Goal: Task Accomplishment & Management: Manage account settings

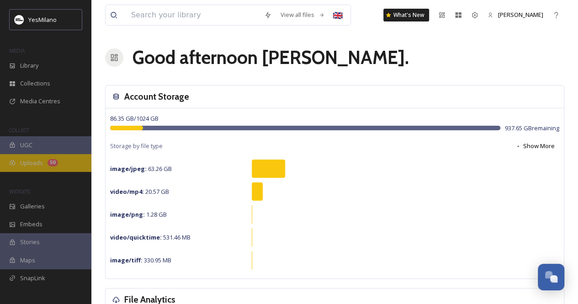
click at [33, 164] on span "Uploads" at bounding box center [31, 162] width 23 height 9
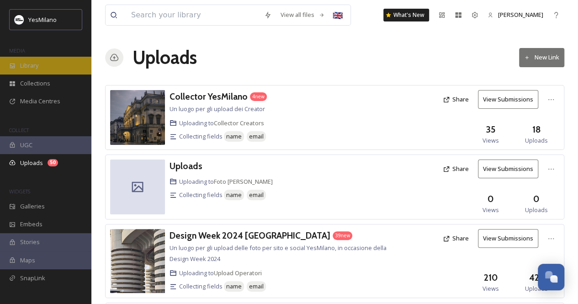
click at [51, 63] on div "Library" at bounding box center [45, 66] width 91 height 18
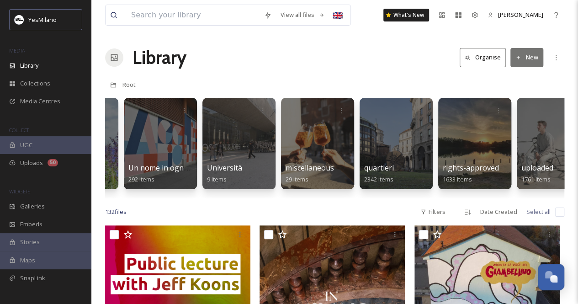
scroll to position [0, 2291]
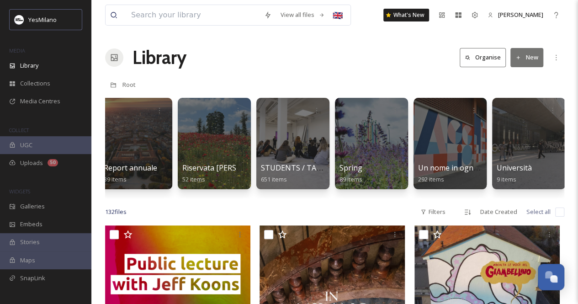
scroll to position [0, 1963]
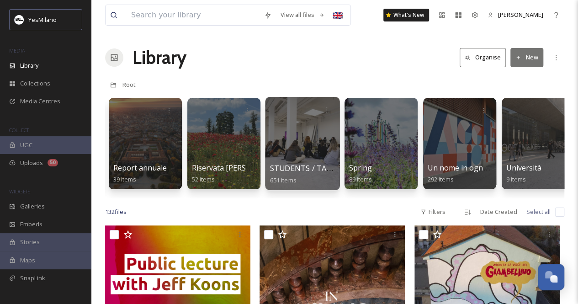
click at [298, 148] on div at bounding box center [302, 143] width 74 height 93
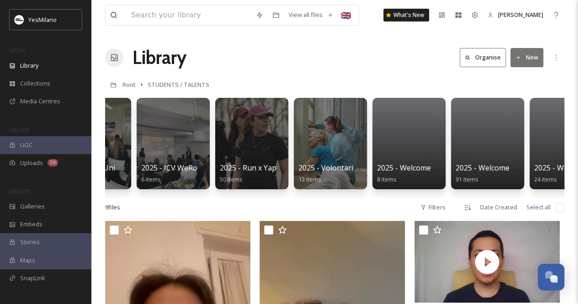
scroll to position [0, 1034]
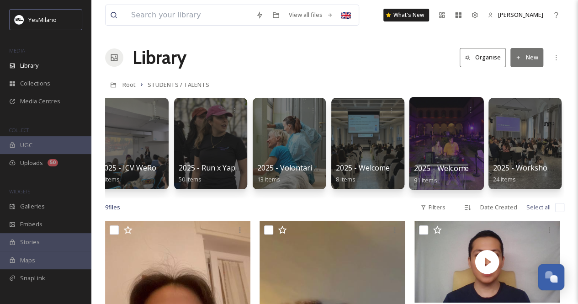
click at [449, 143] on div at bounding box center [446, 143] width 74 height 93
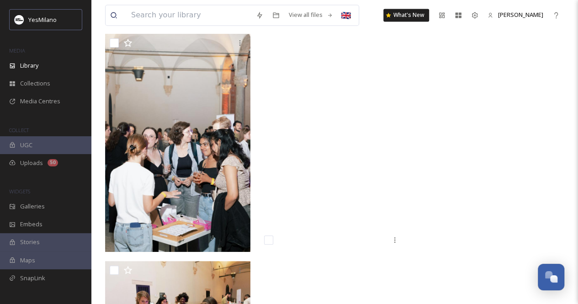
scroll to position [4298, 0]
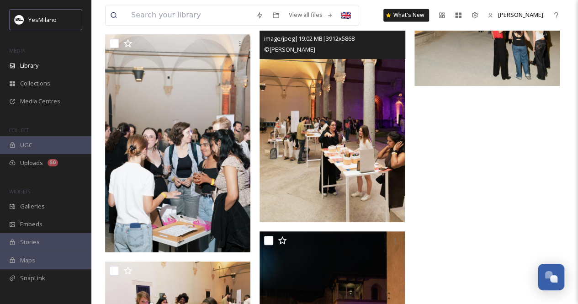
click at [337, 142] on img at bounding box center [331, 113] width 145 height 218
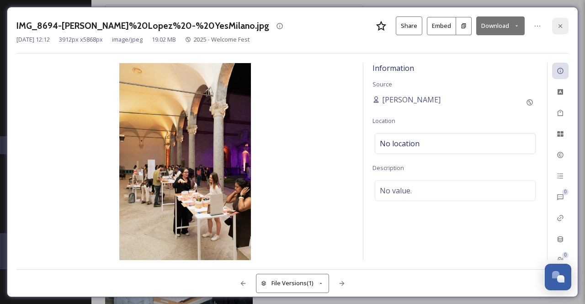
click at [557, 26] on icon at bounding box center [559, 25] width 7 height 7
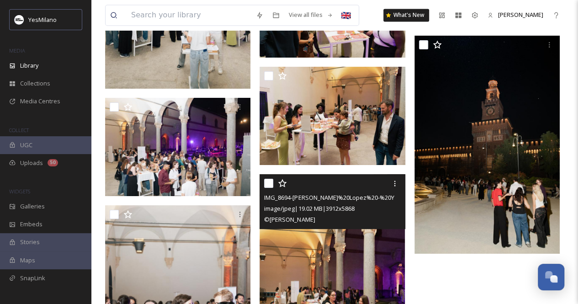
scroll to position [4189, 0]
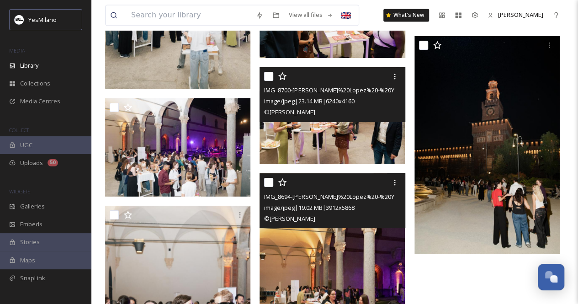
click at [333, 139] on img at bounding box center [331, 115] width 145 height 97
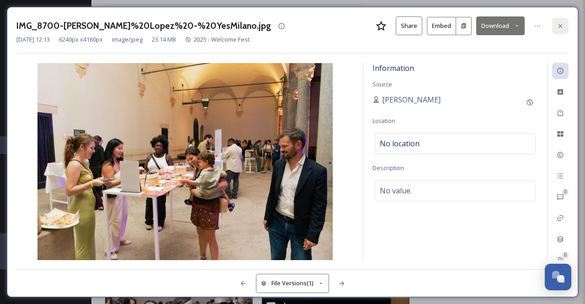
click at [558, 25] on icon at bounding box center [559, 25] width 7 height 7
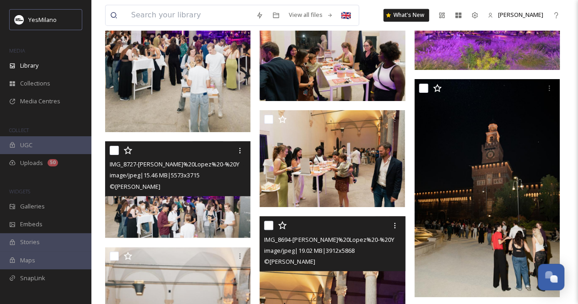
scroll to position [4142, 0]
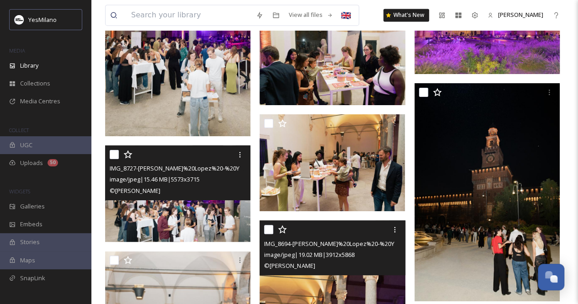
click at [209, 208] on img at bounding box center [177, 193] width 145 height 97
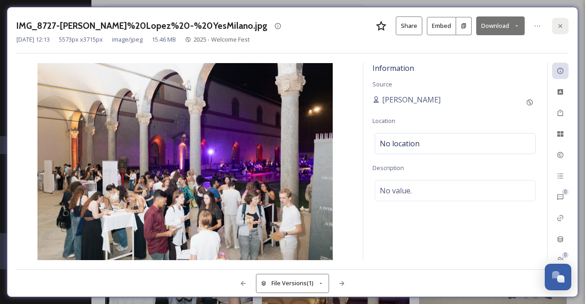
click at [561, 21] on div at bounding box center [560, 26] width 16 height 16
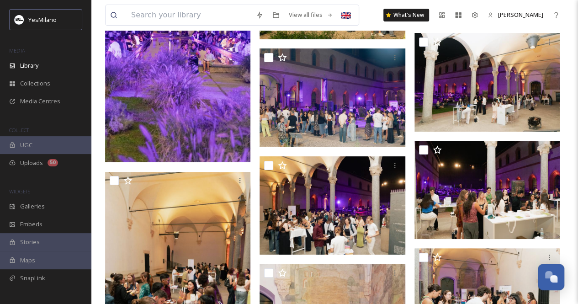
scroll to position [3654, 0]
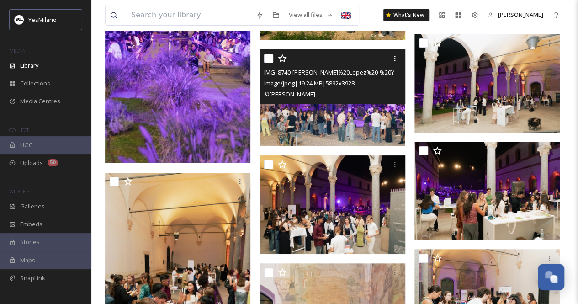
click at [304, 127] on img at bounding box center [331, 97] width 145 height 97
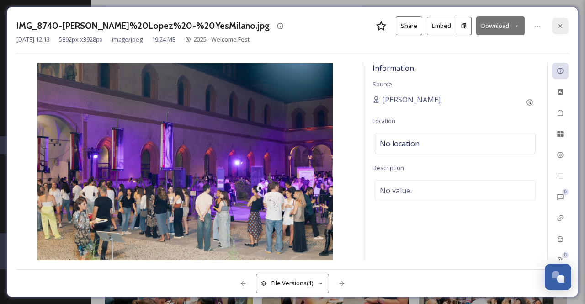
click at [565, 27] on div at bounding box center [560, 26] width 16 height 16
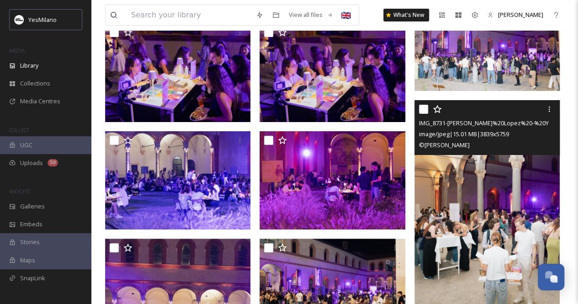
scroll to position [3344, 0]
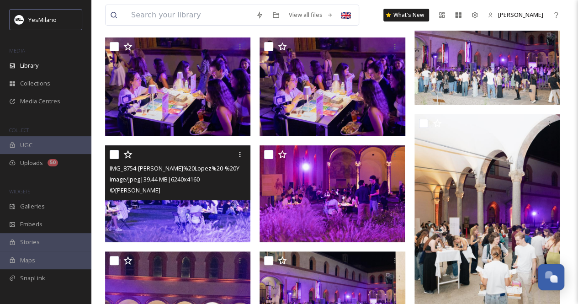
click at [195, 211] on img at bounding box center [177, 193] width 145 height 97
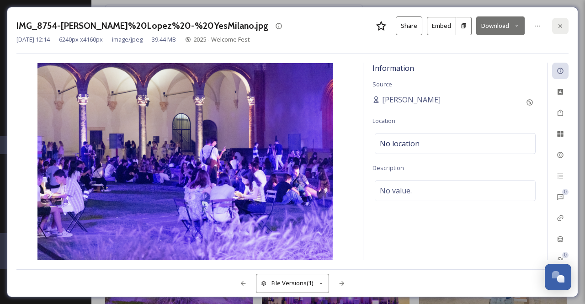
click at [559, 23] on icon at bounding box center [559, 25] width 7 height 7
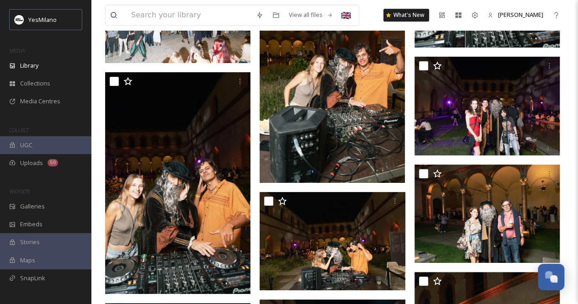
scroll to position [2081, 0]
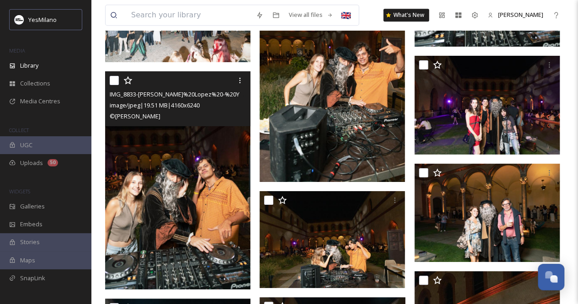
click at [191, 184] on img at bounding box center [177, 180] width 145 height 218
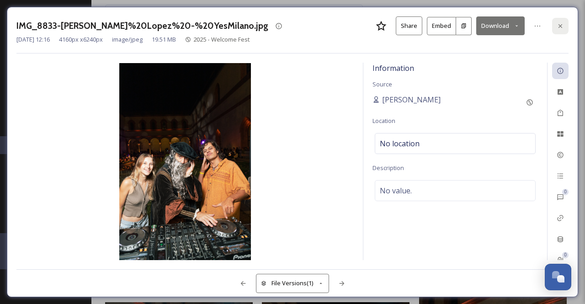
click at [561, 25] on icon at bounding box center [559, 25] width 7 height 7
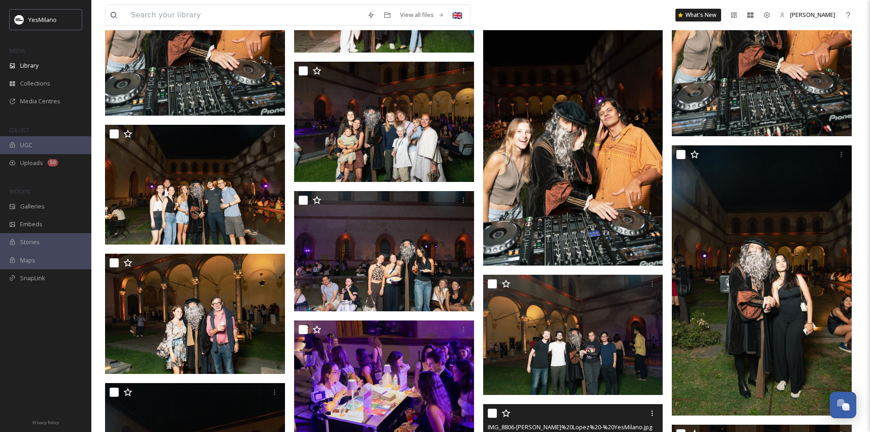
scroll to position [1984, 0]
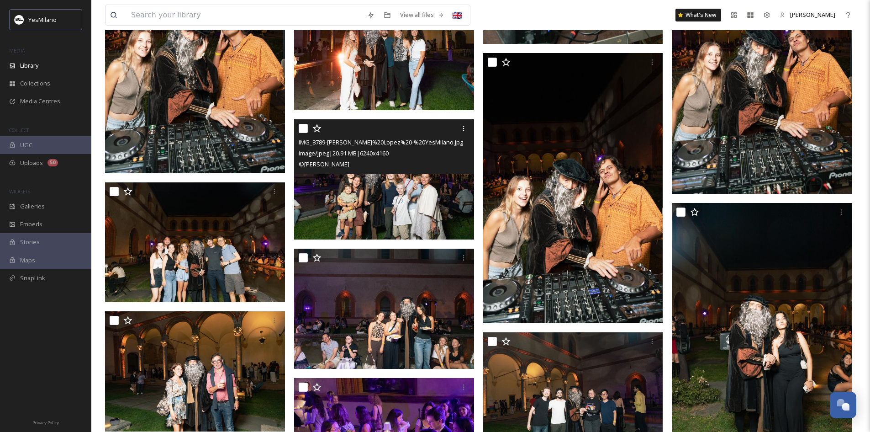
click at [375, 199] on img at bounding box center [384, 179] width 180 height 120
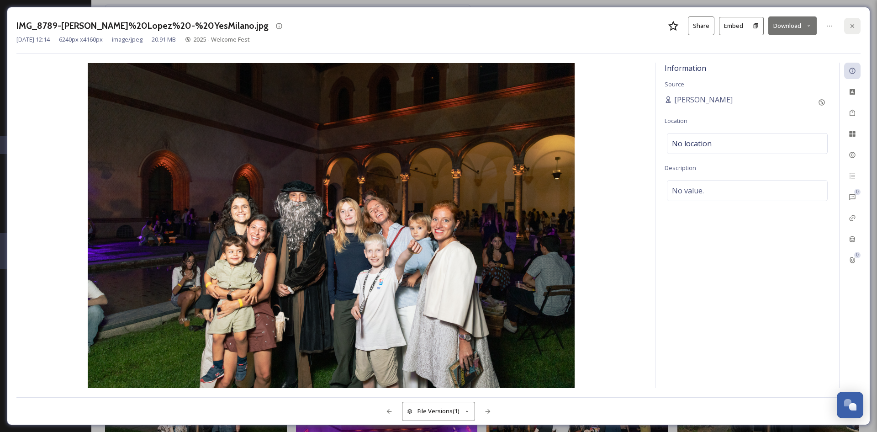
click at [584, 25] on icon at bounding box center [852, 25] width 7 height 7
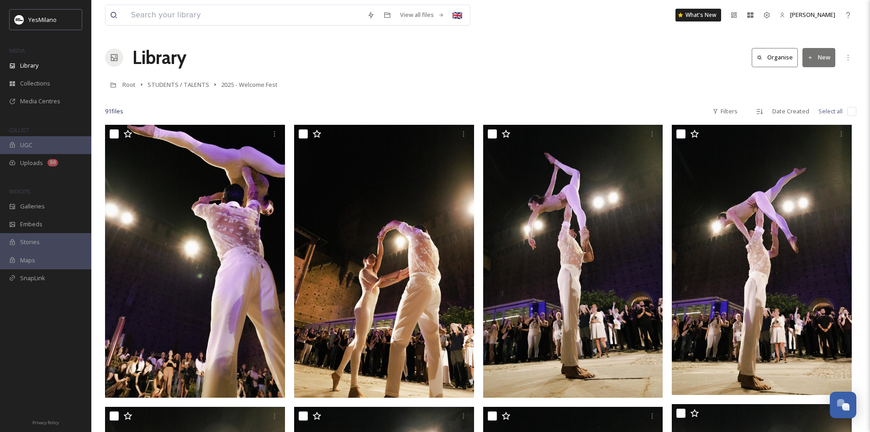
click at [584, 113] on input "checkbox" at bounding box center [851, 111] width 9 height 9
checkbox input "true"
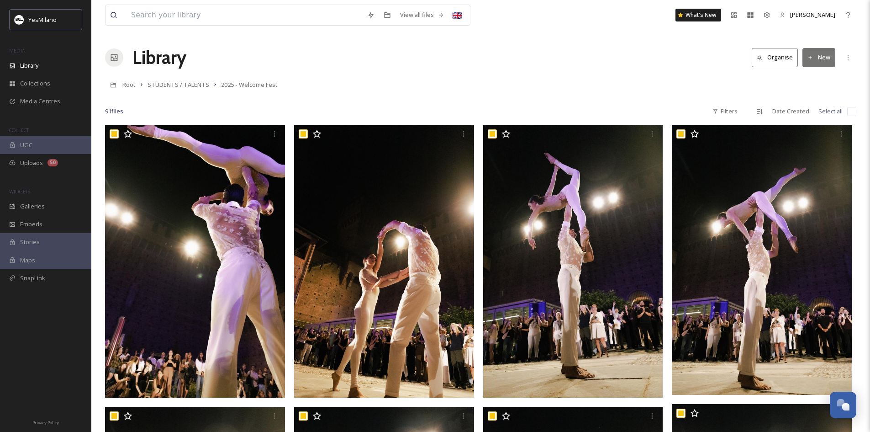
checkbox input "true"
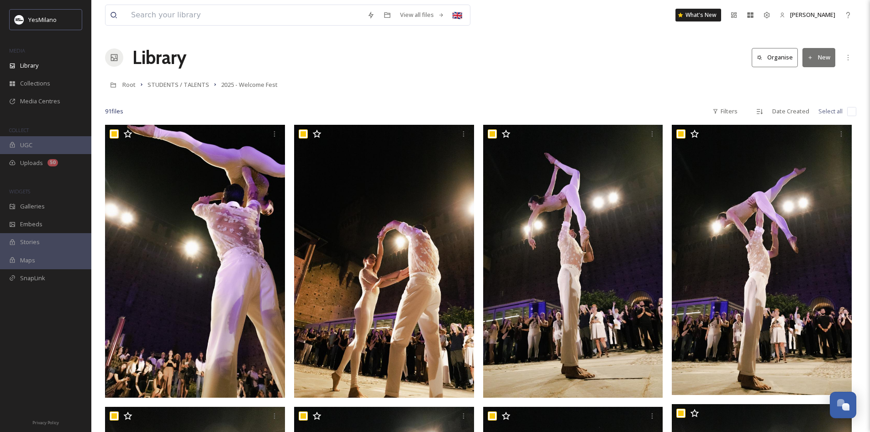
checkbox input "true"
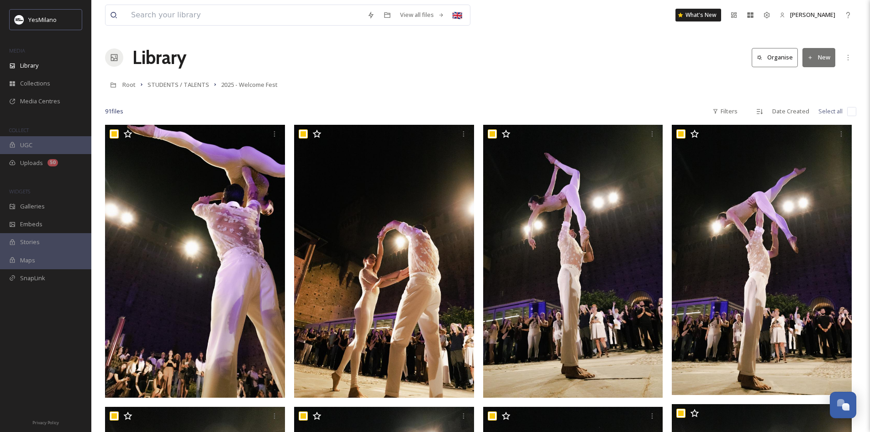
checkbox input "true"
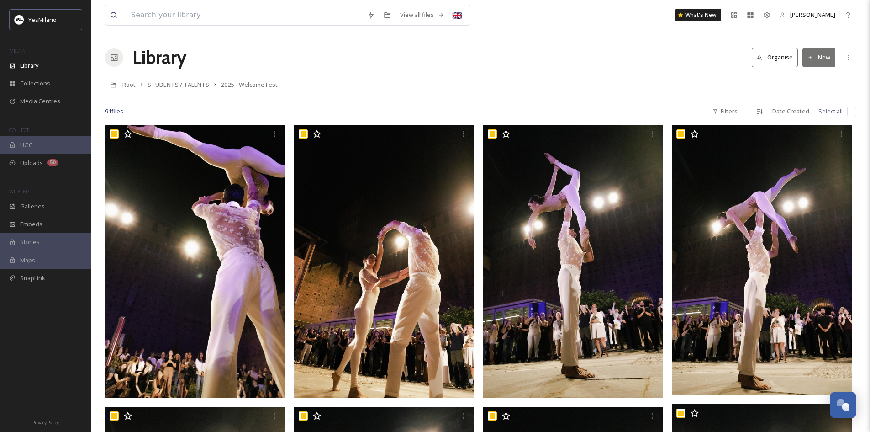
checkbox input "true"
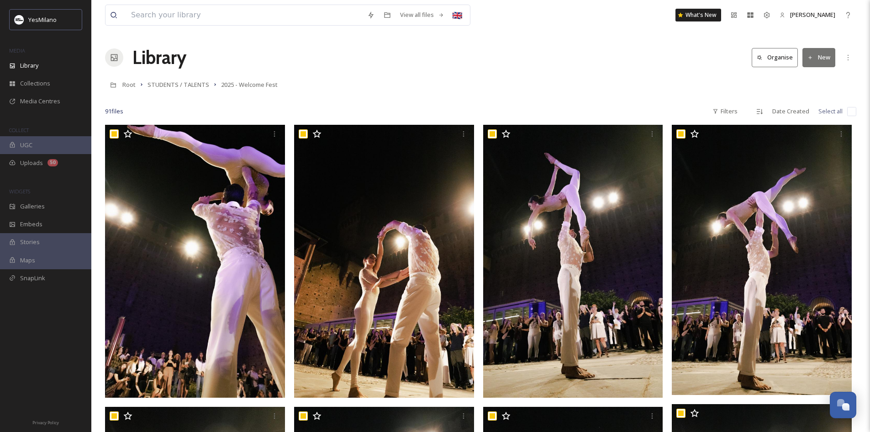
checkbox input "true"
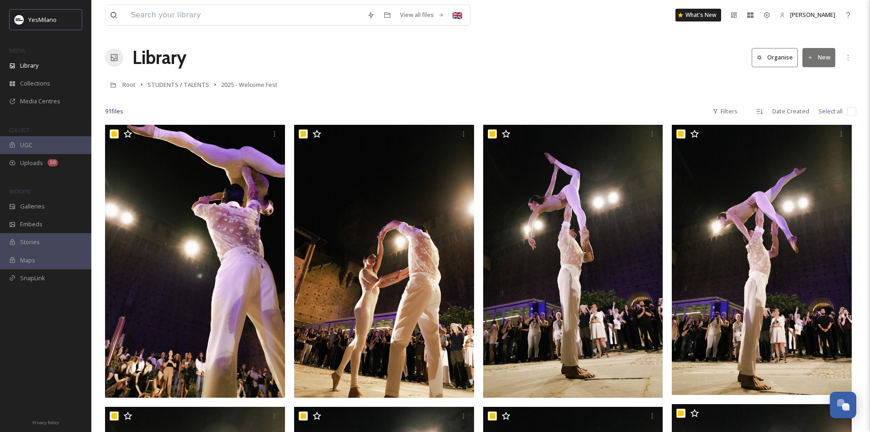
checkbox input "true"
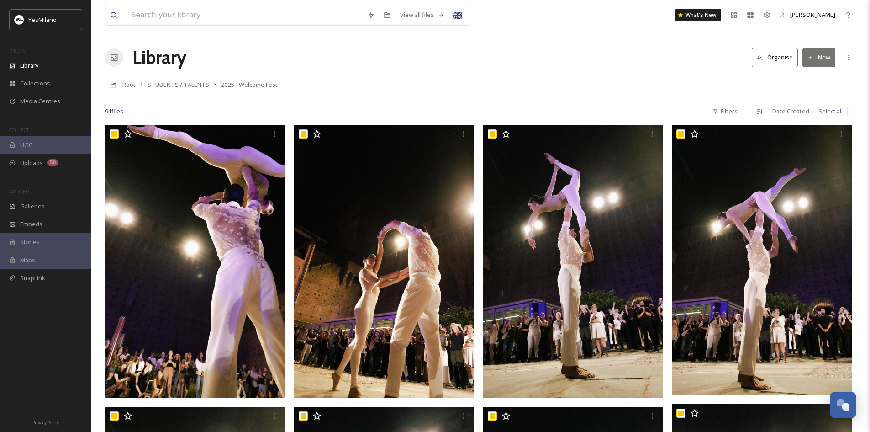
checkbox input "true"
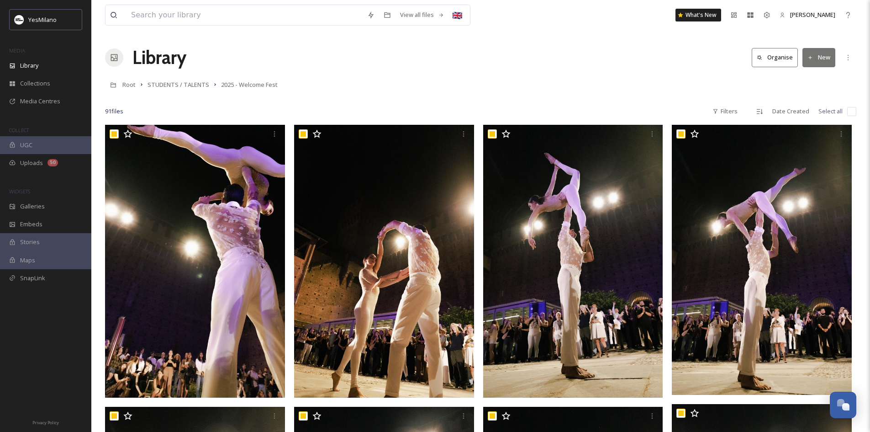
checkbox input "true"
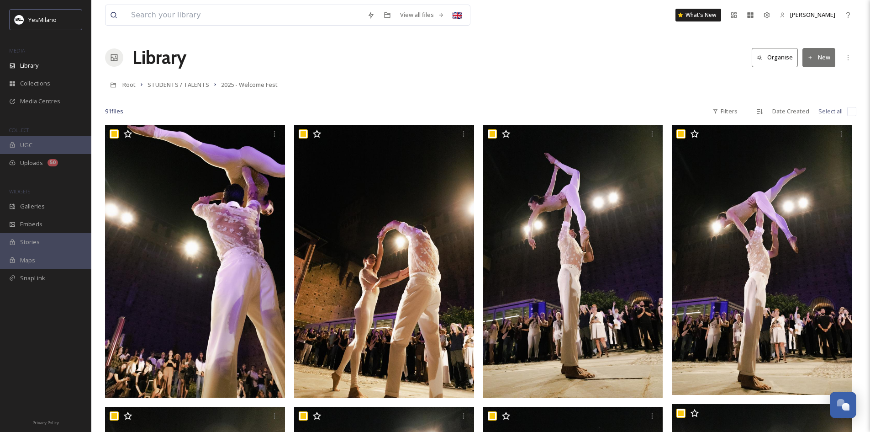
checkbox input "true"
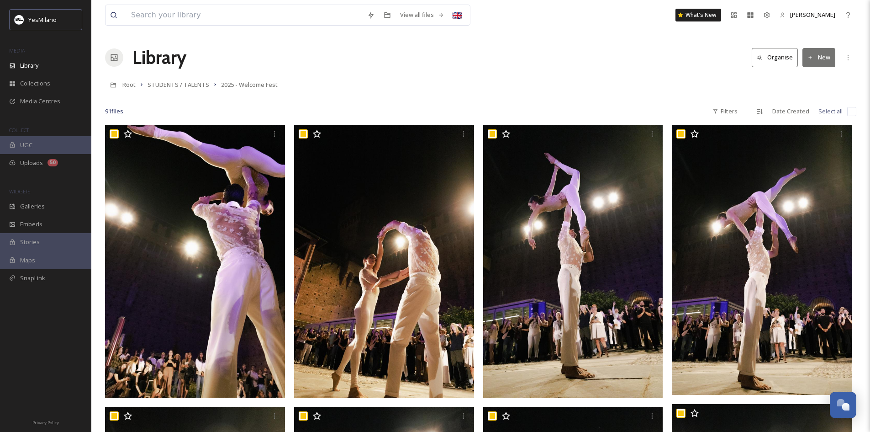
checkbox input "true"
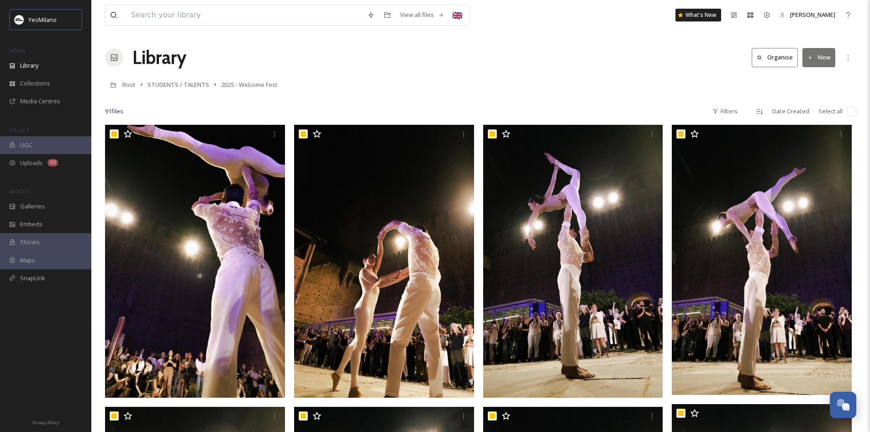
checkbox input "true"
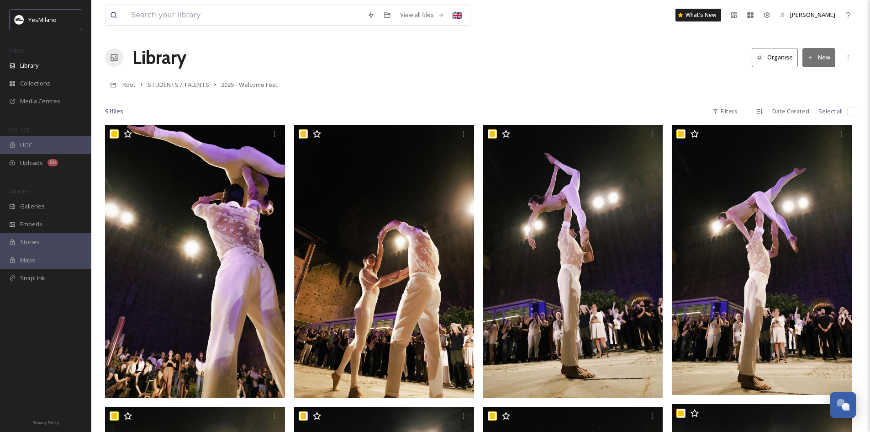
checkbox input "true"
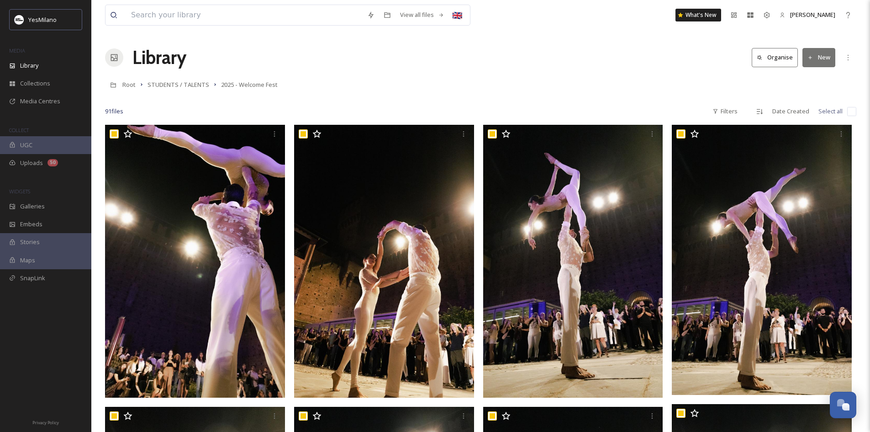
checkbox input "true"
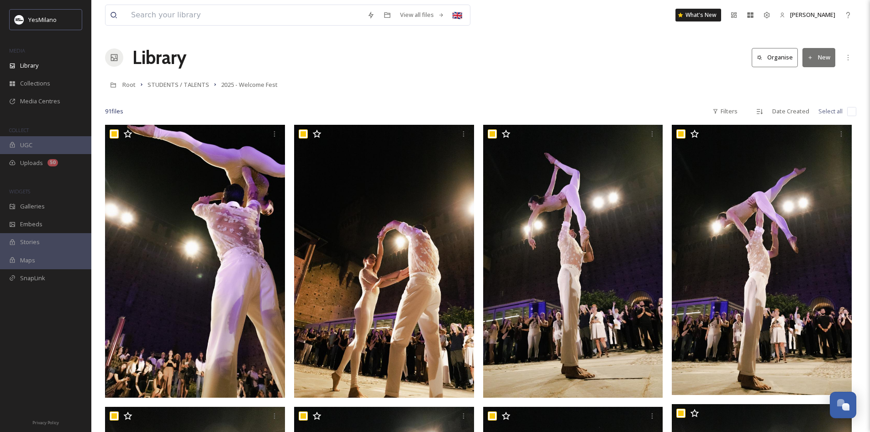
checkbox input "true"
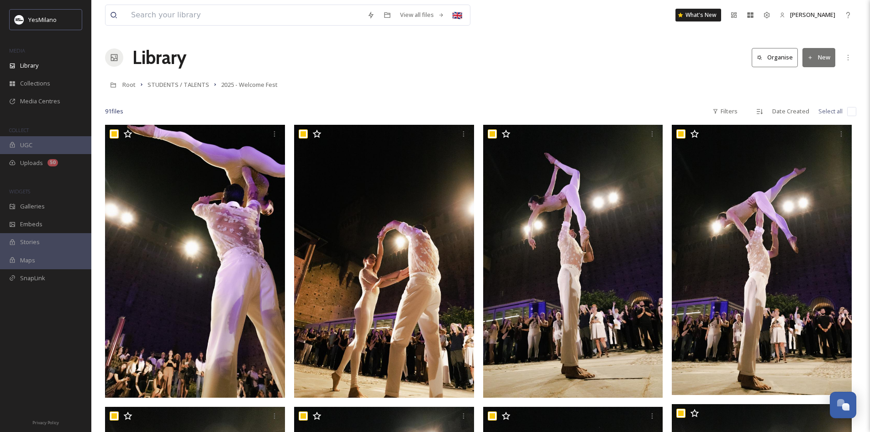
checkbox input "true"
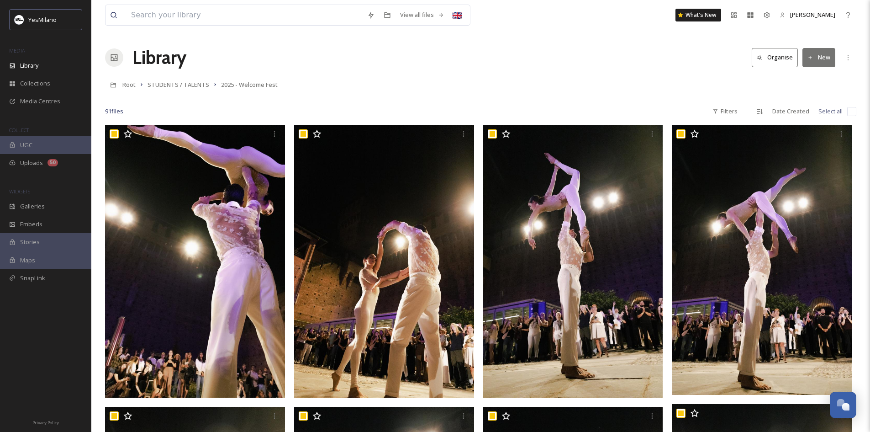
checkbox input "true"
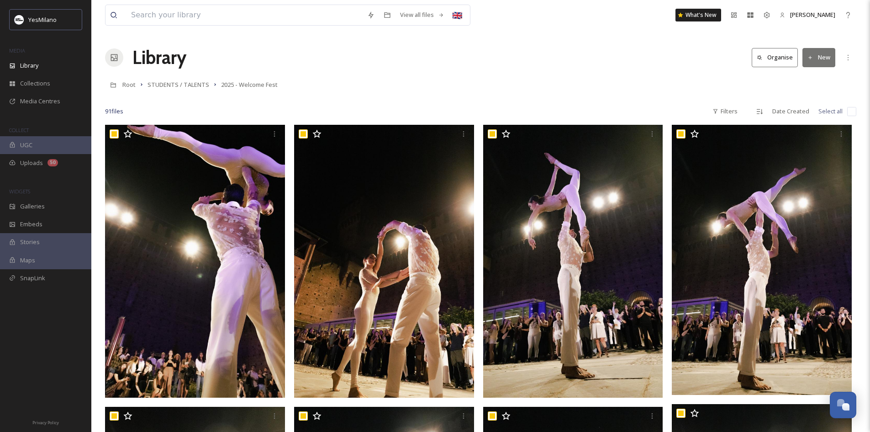
checkbox input "true"
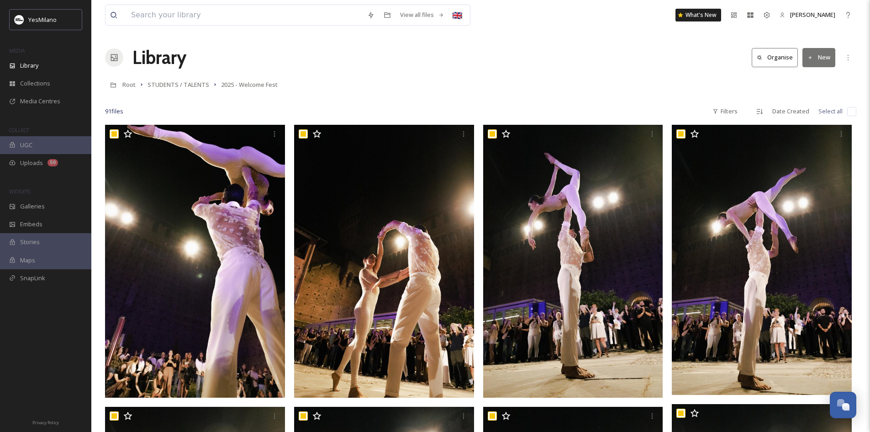
checkbox input "true"
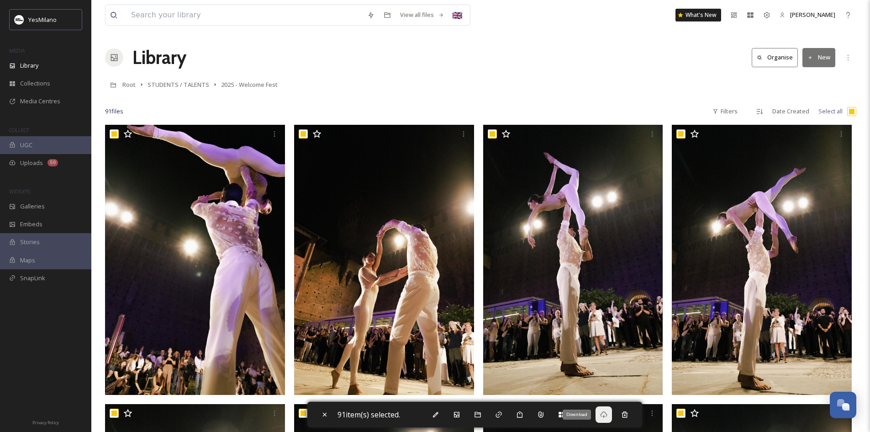
click at [584, 303] on icon at bounding box center [603, 414] width 7 height 7
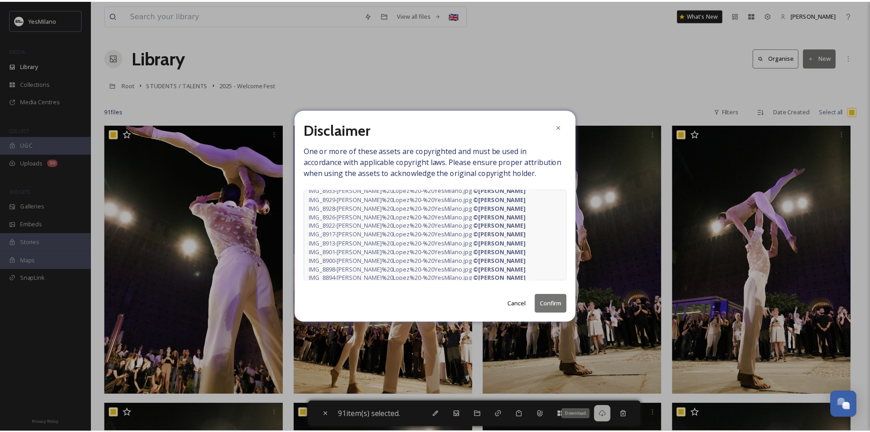
scroll to position [183, 0]
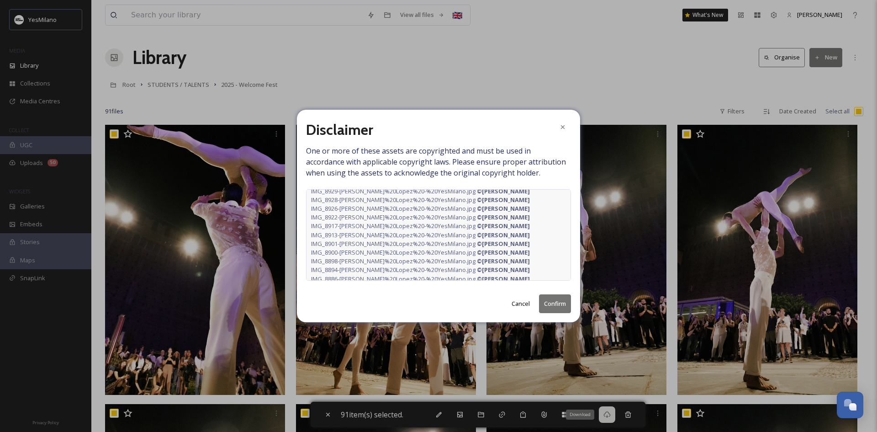
click at [549, 302] on button "Confirm" at bounding box center [555, 303] width 32 height 19
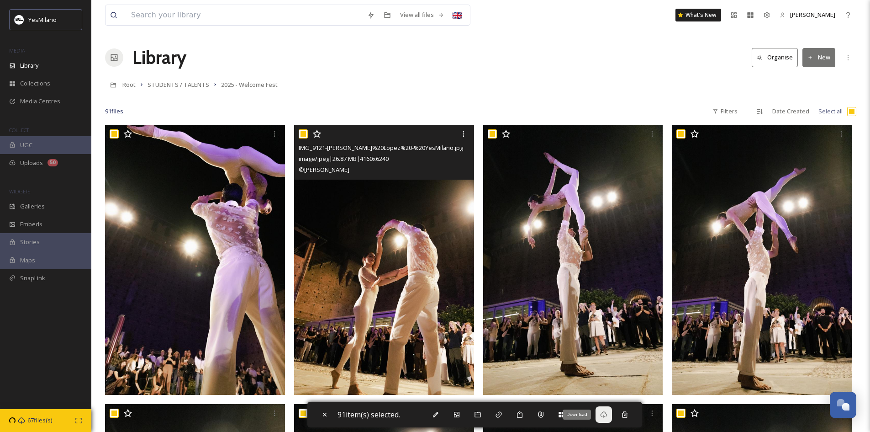
click at [531, 284] on img at bounding box center [573, 260] width 180 height 270
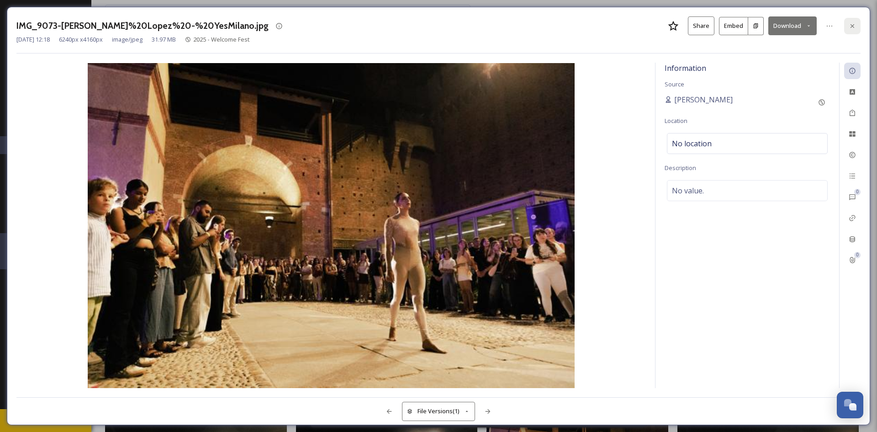
click at [584, 24] on icon at bounding box center [852, 25] width 7 height 7
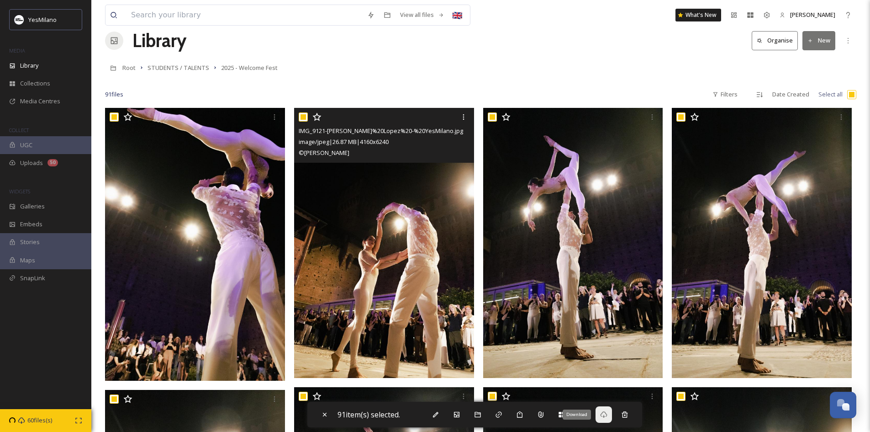
scroll to position [46, 0]
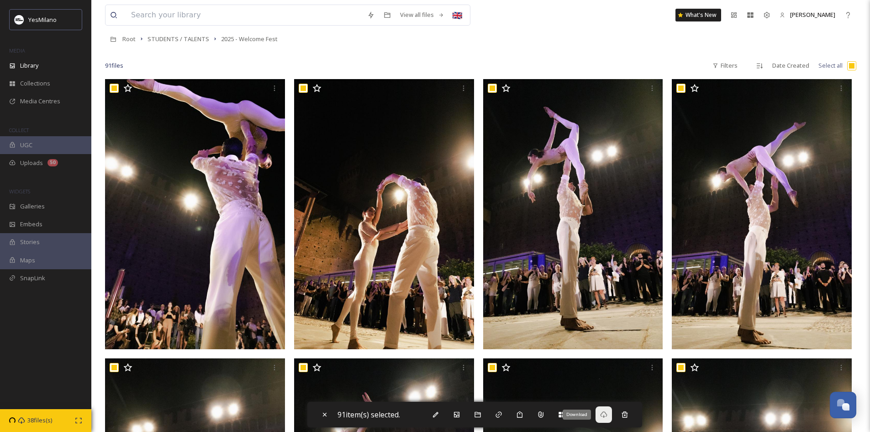
click at [578, 26] on div "View all files 🇬🇧 What's New [PERSON_NAME]" at bounding box center [480, 15] width 751 height 30
